Goal: Find specific page/section: Find specific page/section

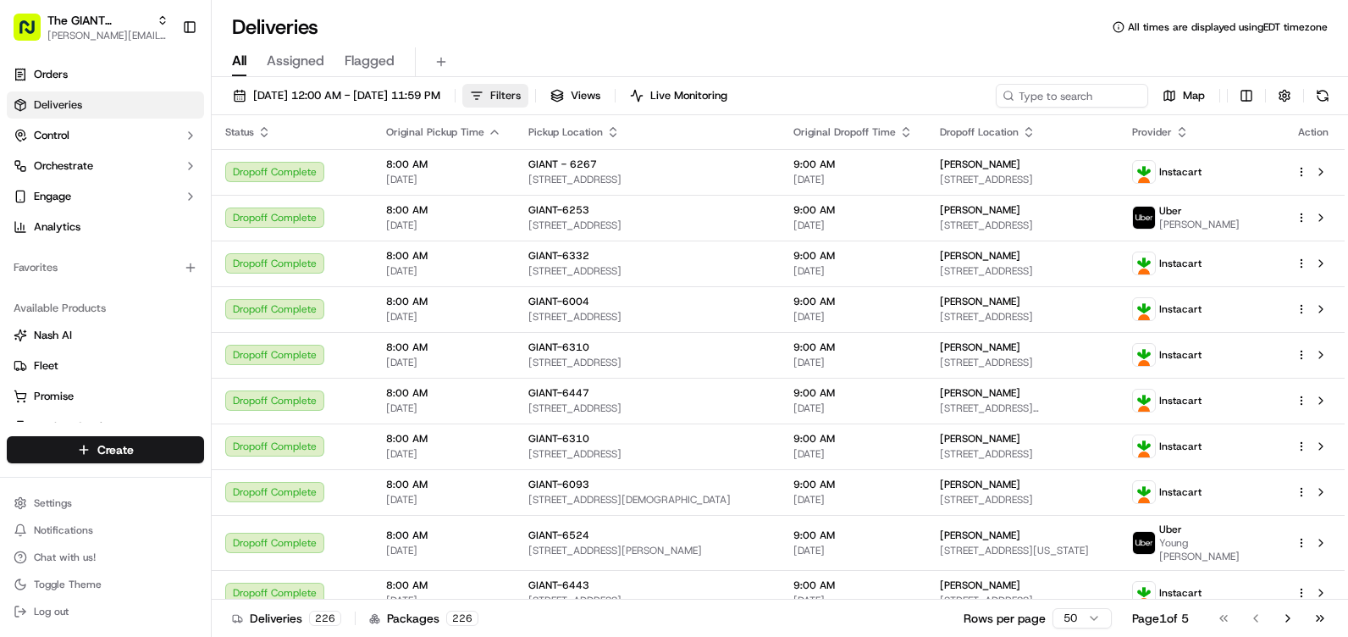
click at [521, 93] on span "Filters" at bounding box center [505, 95] width 30 height 15
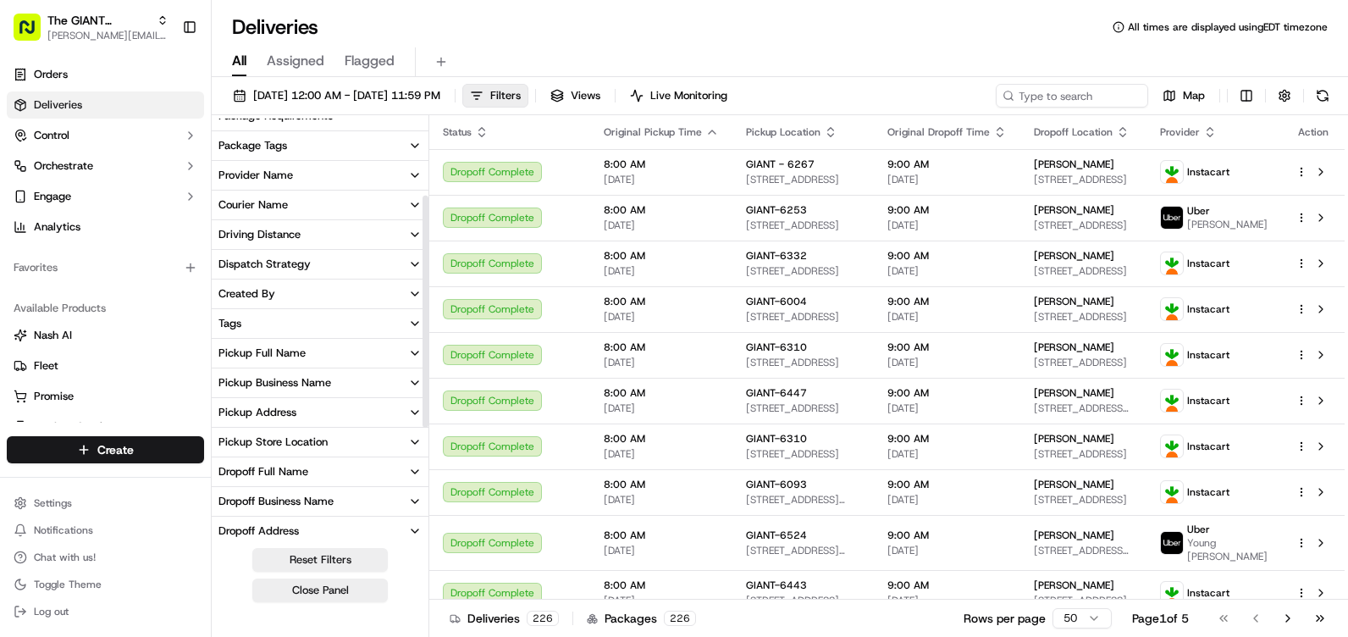
scroll to position [169, 0]
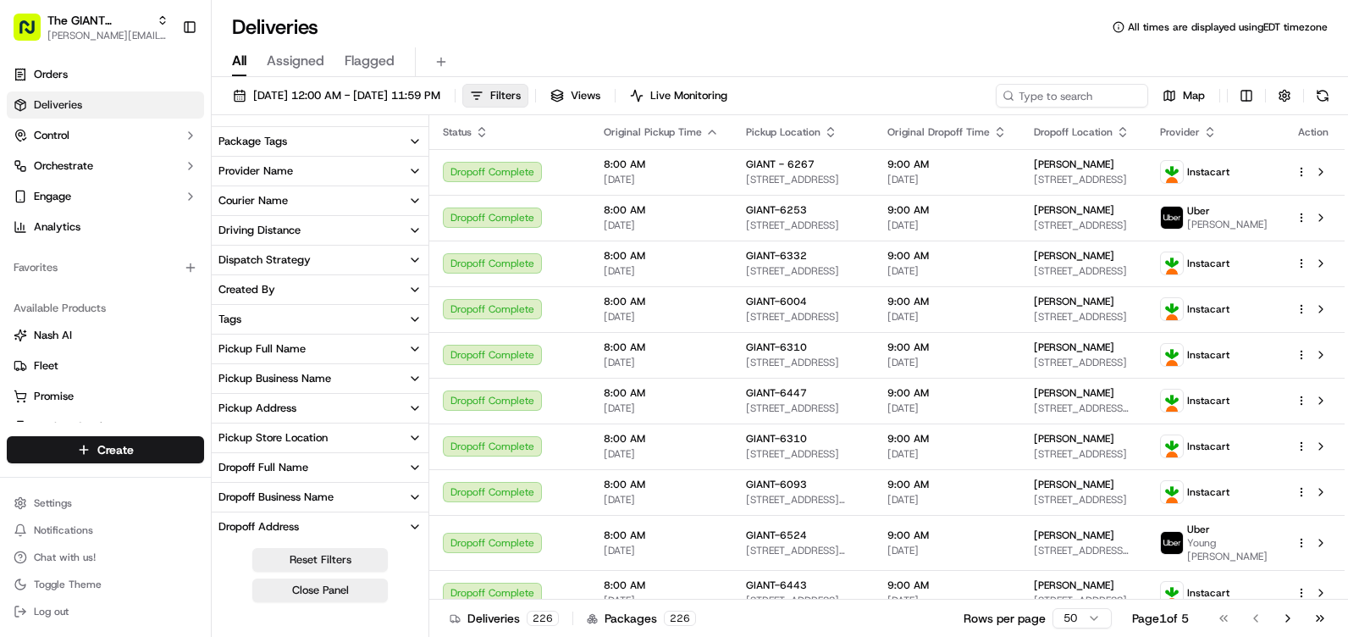
click at [317, 433] on div "Pickup Store Location" at bounding box center [272, 437] width 109 height 15
click at [333, 461] on input at bounding box center [330, 468] width 183 height 27
type input "6316"
click at [241, 496] on label "GIANT-6316" at bounding box center [269, 498] width 61 height 14
click at [232, 496] on button "GIANT-6316" at bounding box center [225, 498] width 14 height 14
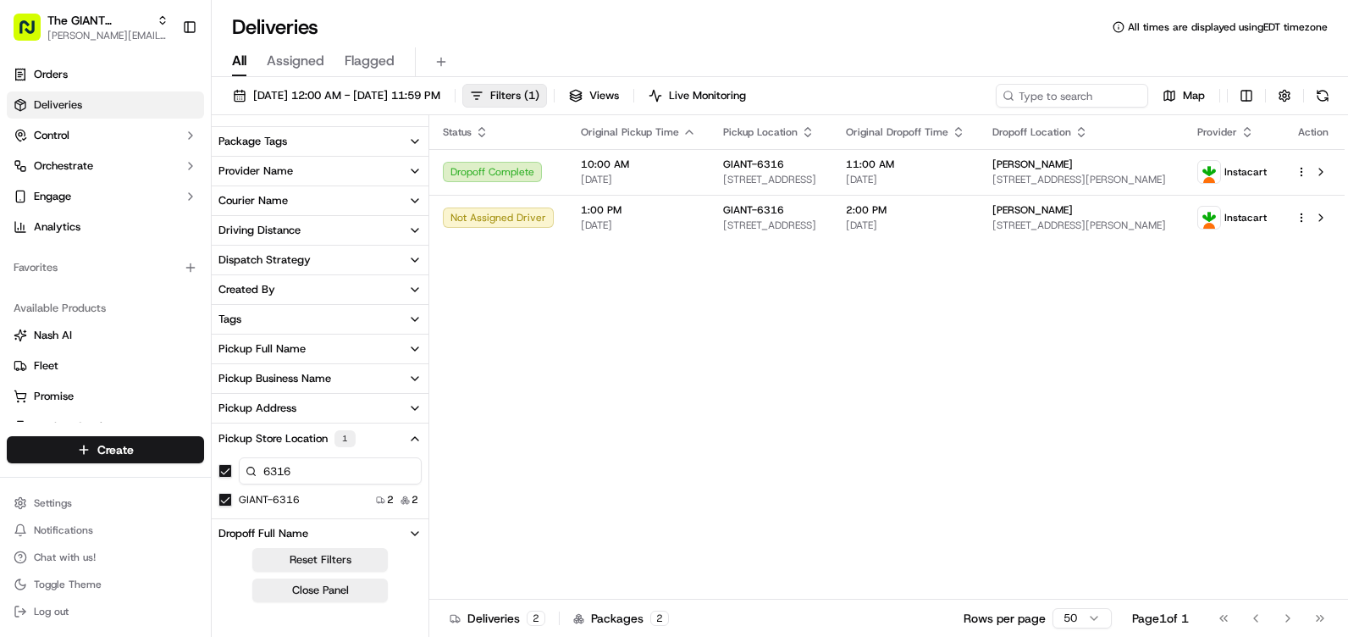
click at [802, 16] on div "Deliveries All times are displayed using EDT timezone" at bounding box center [780, 27] width 1136 height 27
